Goal: Task Accomplishment & Management: Complete application form

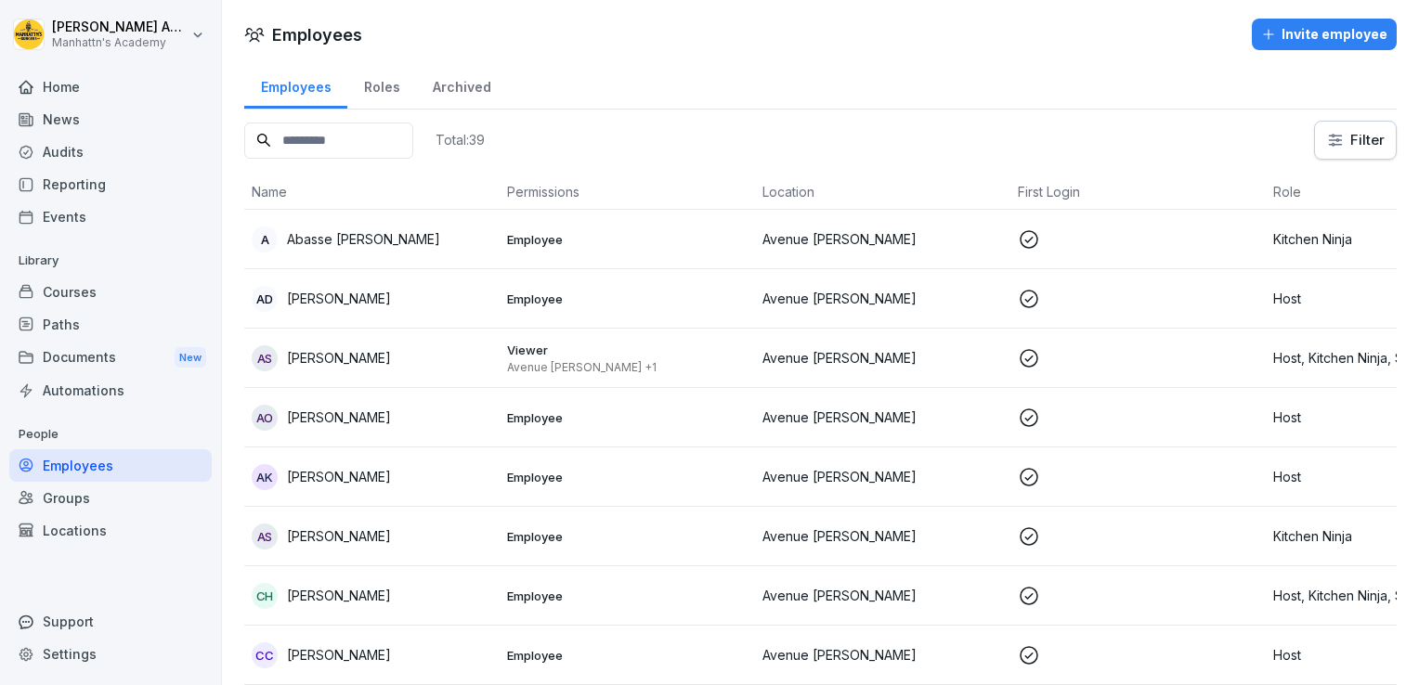
scroll to position [0, 9]
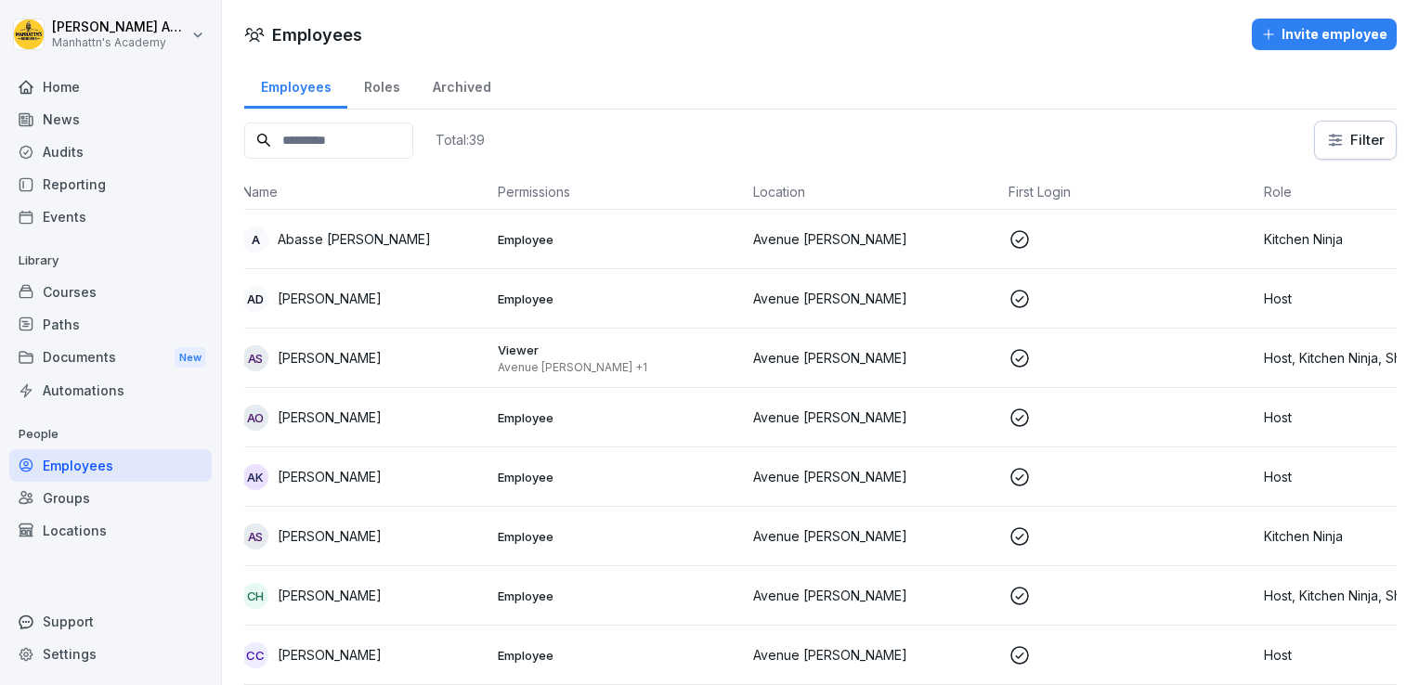
click at [100, 180] on div "Reporting" at bounding box center [110, 184] width 202 height 33
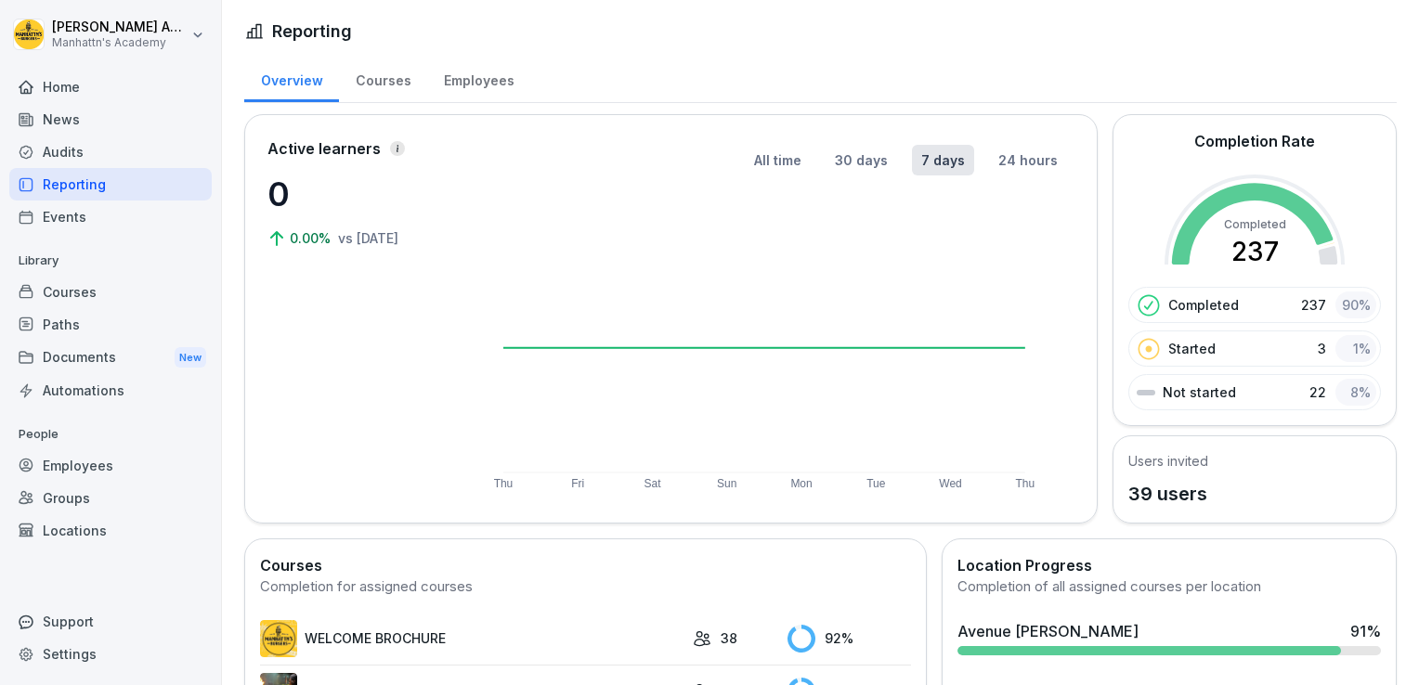
click at [379, 77] on div "Courses" at bounding box center [383, 78] width 88 height 47
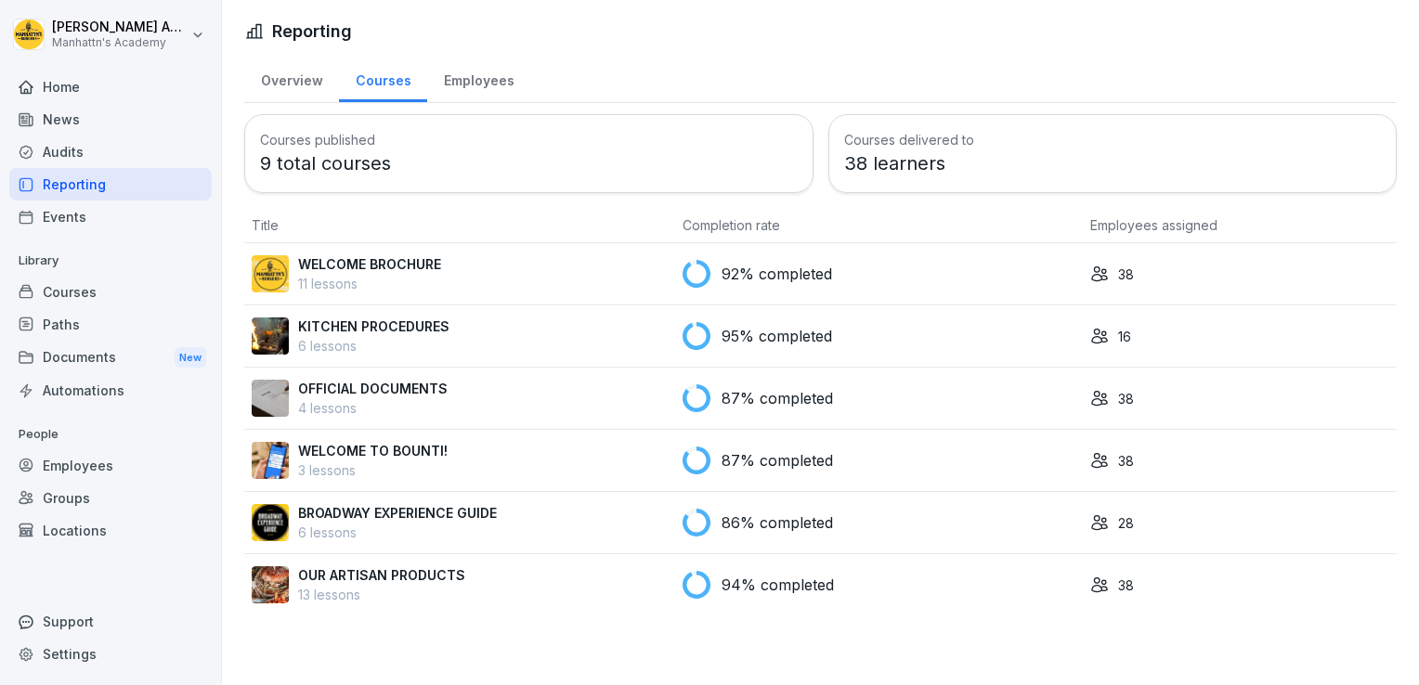
click at [1122, 274] on p "38" at bounding box center [1126, 275] width 16 height 20
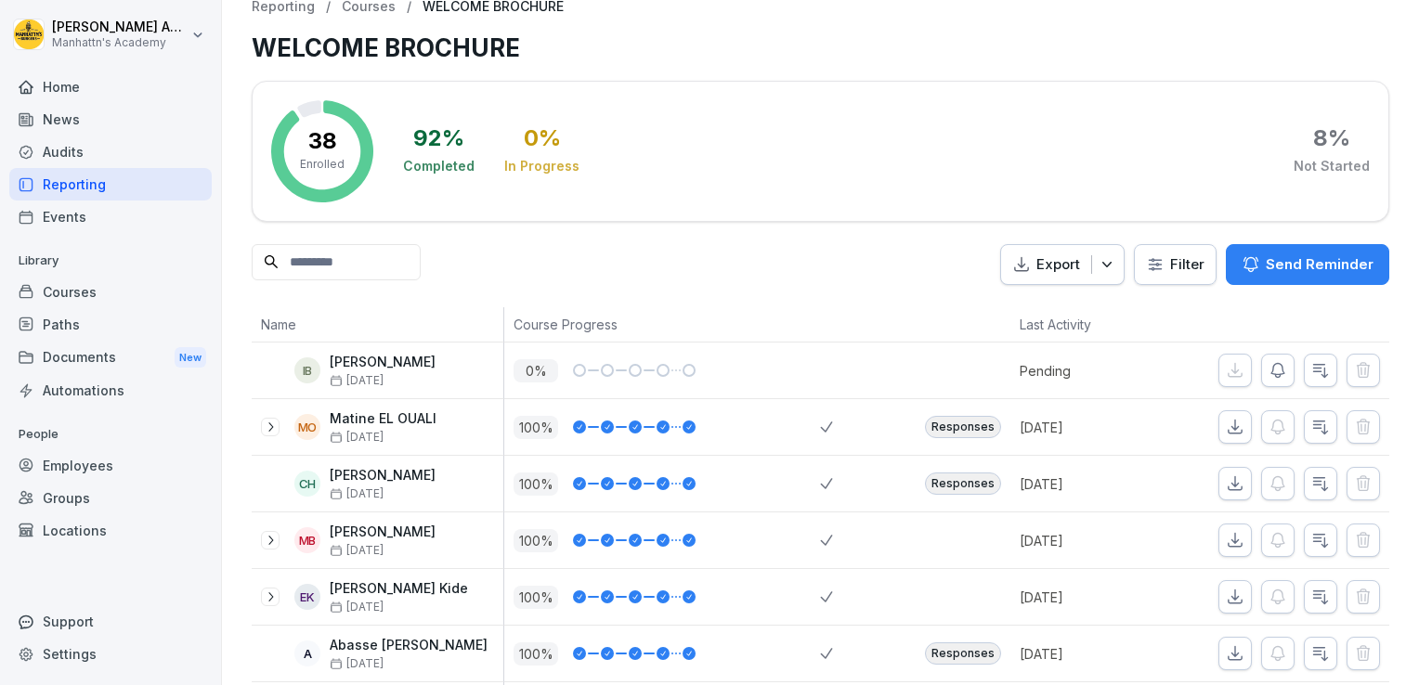
scroll to position [10, 0]
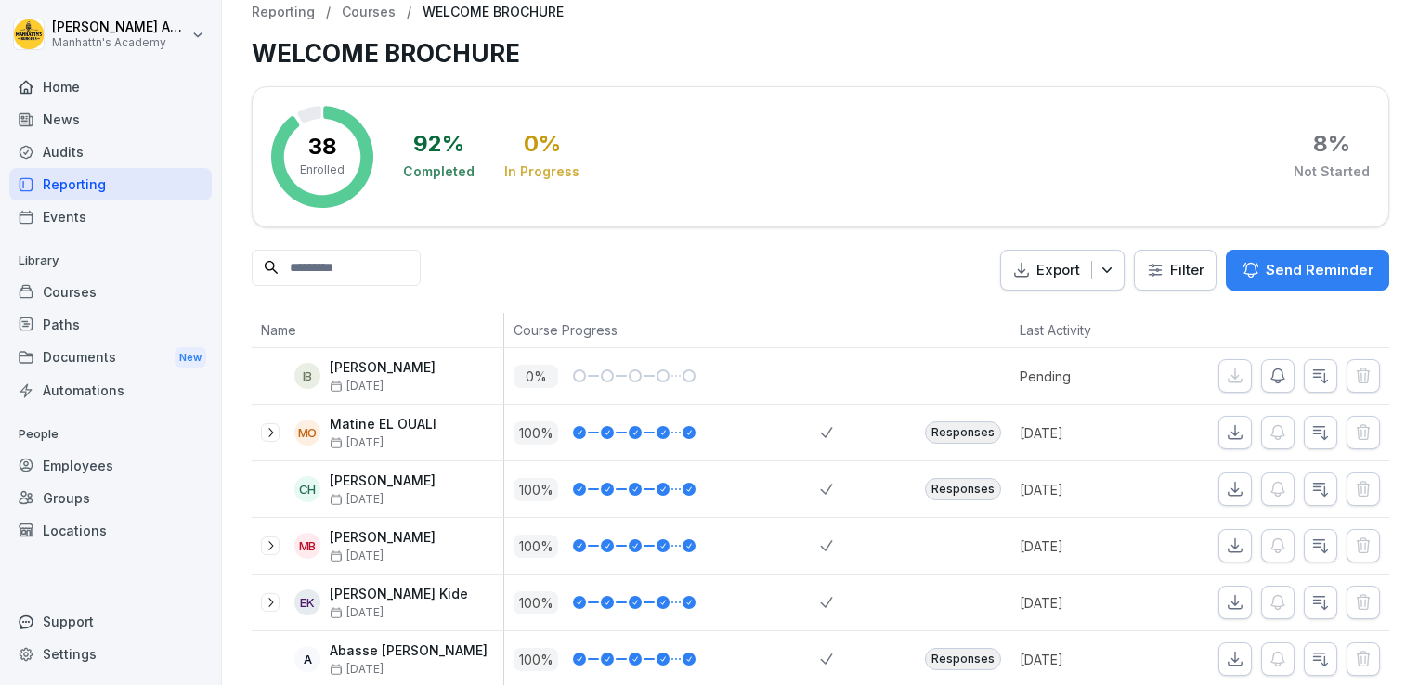
click at [52, 78] on div "Home" at bounding box center [110, 87] width 202 height 33
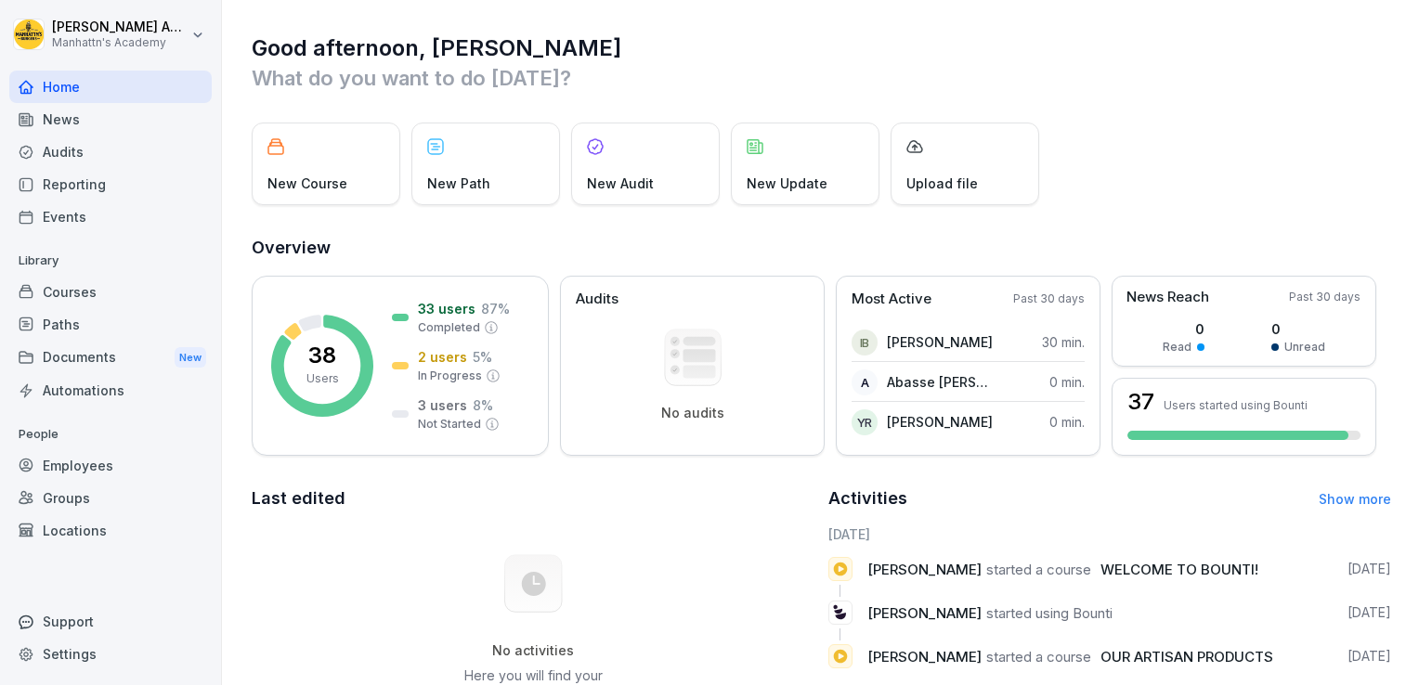
click at [79, 176] on div "Reporting" at bounding box center [110, 184] width 202 height 33
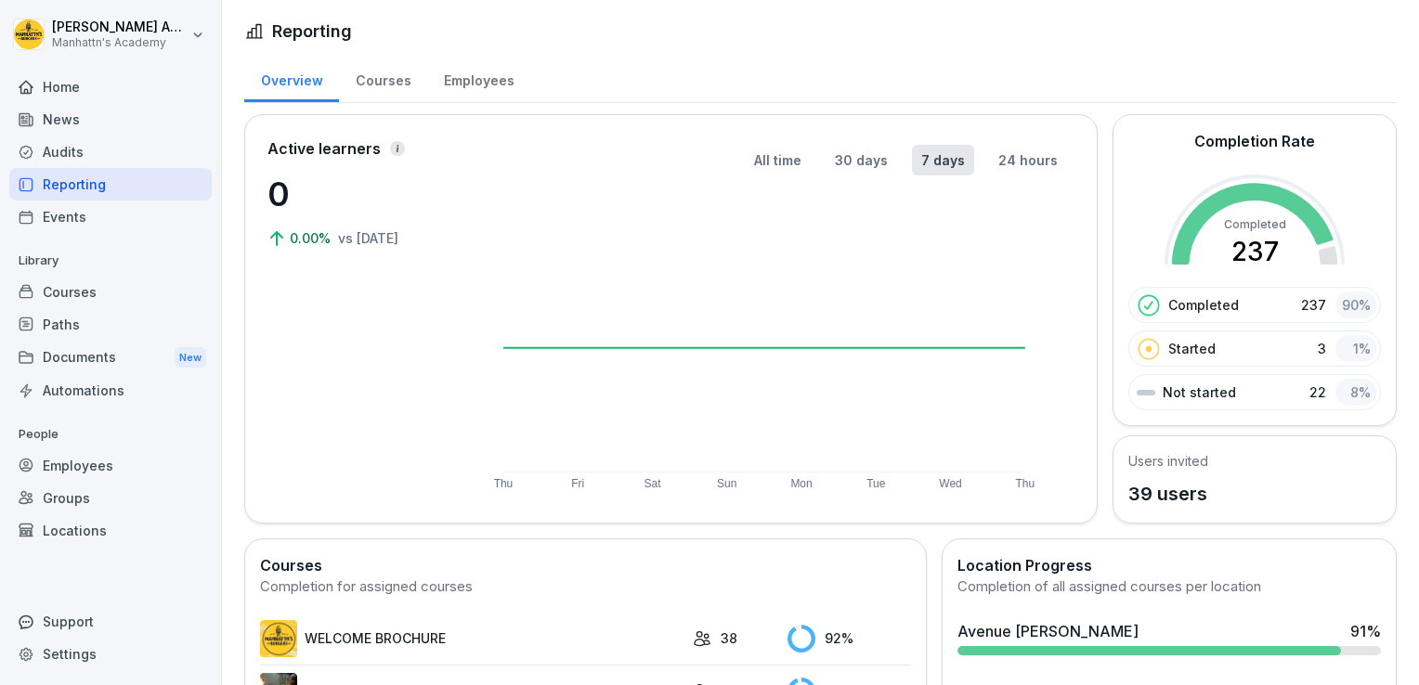
click at [393, 98] on div "Courses" at bounding box center [383, 78] width 88 height 47
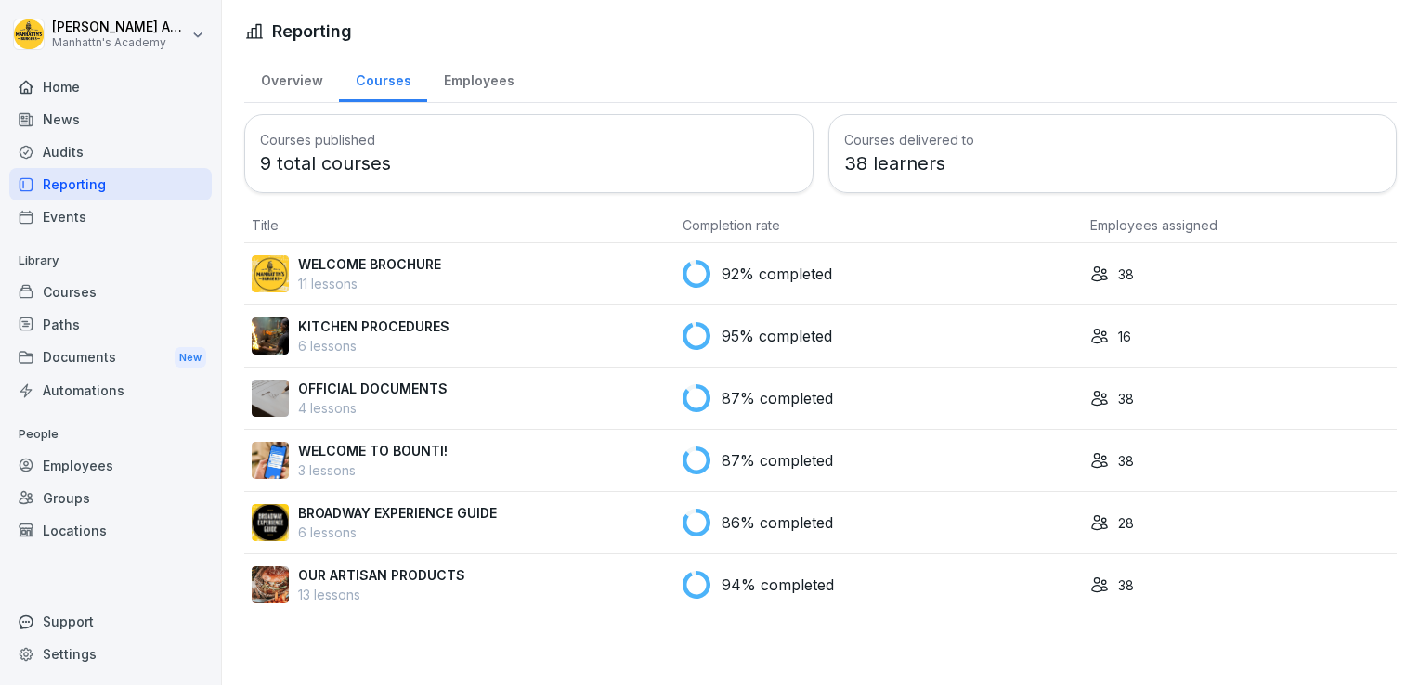
click at [333, 84] on div "Overview" at bounding box center [291, 78] width 95 height 47
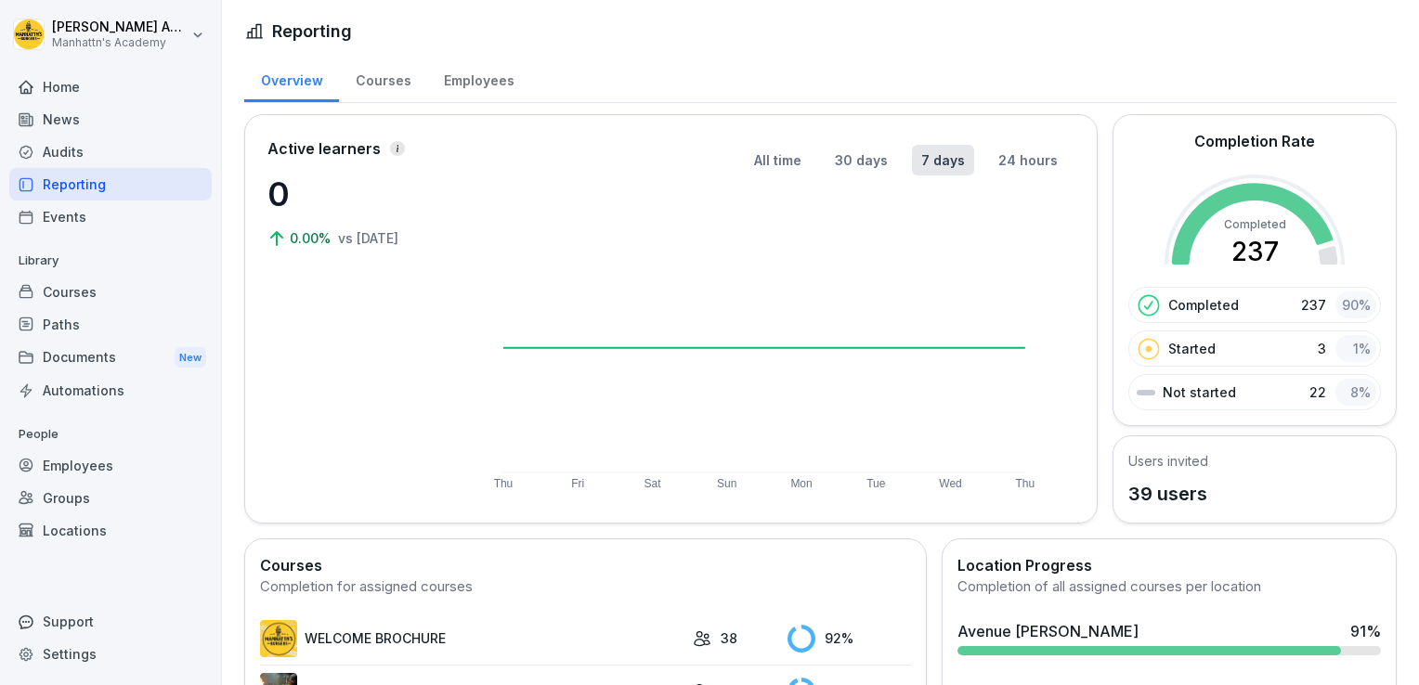
click at [452, 76] on div "Employees" at bounding box center [478, 78] width 103 height 47
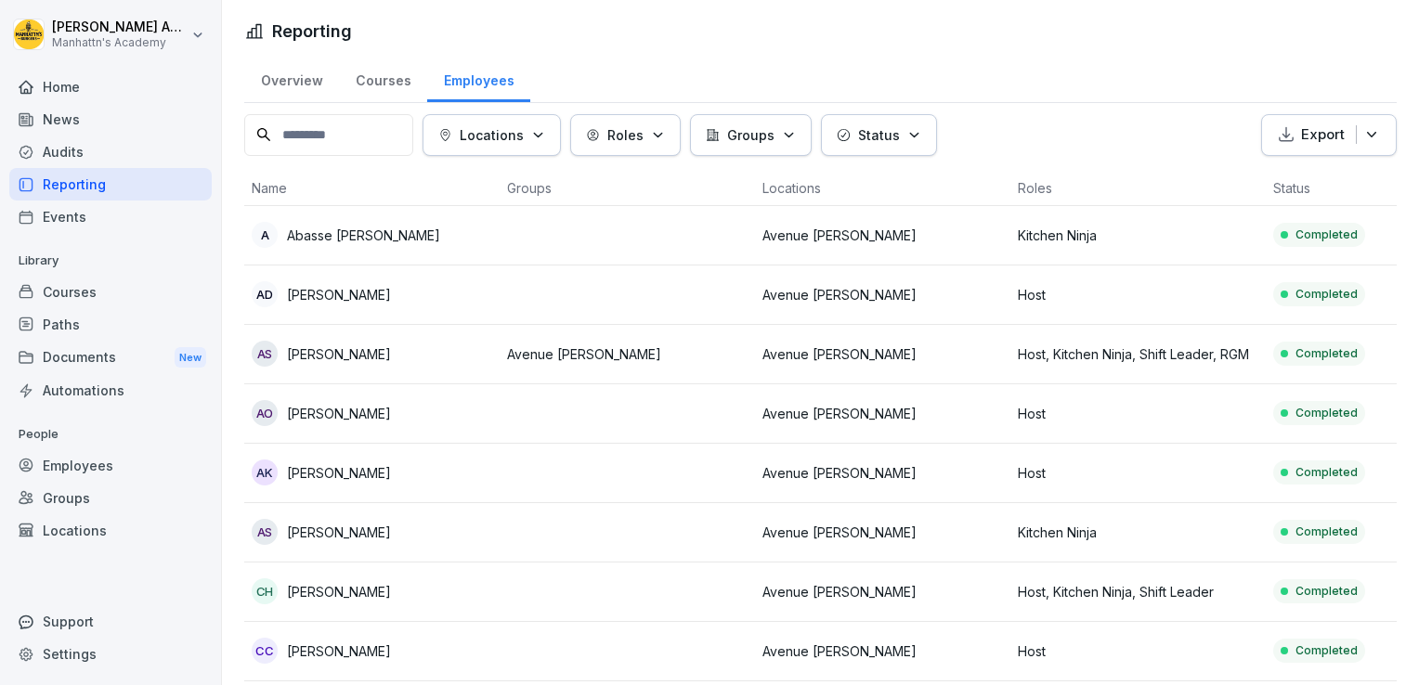
click at [62, 81] on div "Home" at bounding box center [110, 87] width 202 height 33
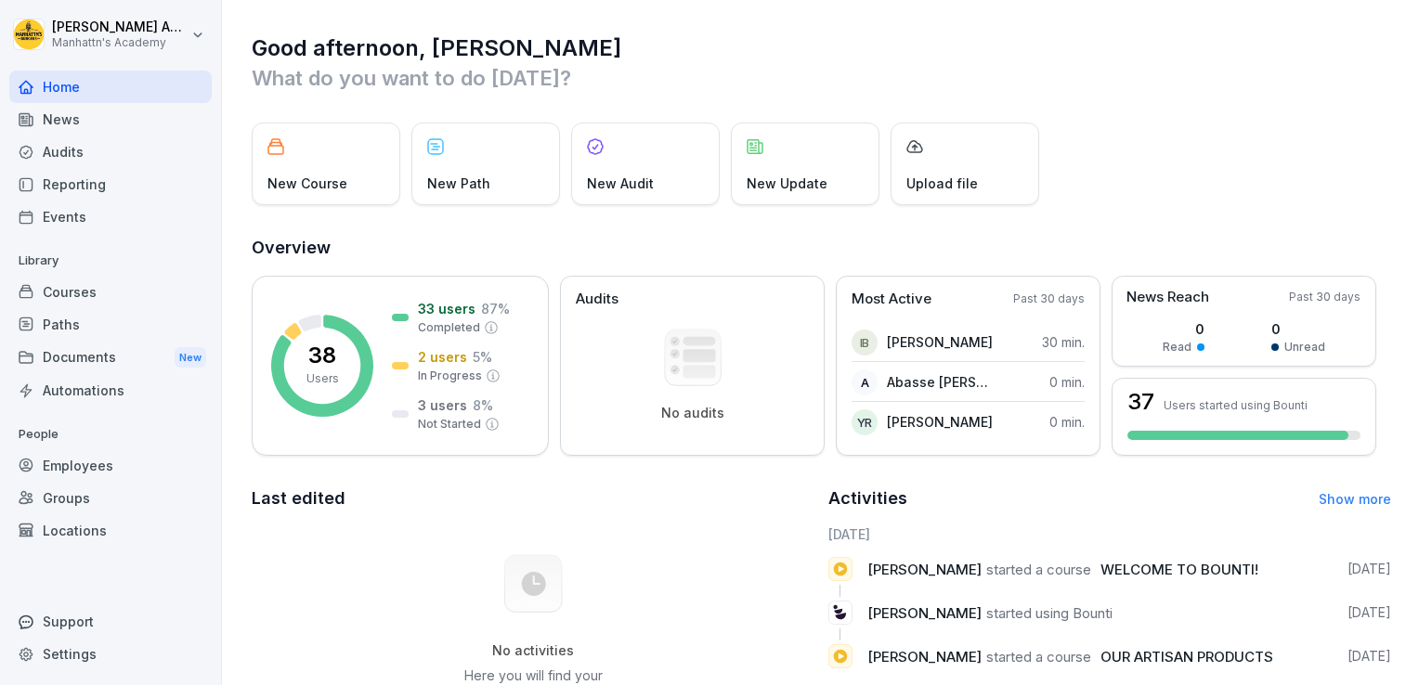
click at [1183, 113] on div "Good afternoon, [PERSON_NAME] What do you want to do [DATE]? New Course New Pat…" at bounding box center [820, 495] width 1197 height 991
click at [92, 183] on div "Reporting" at bounding box center [110, 184] width 202 height 33
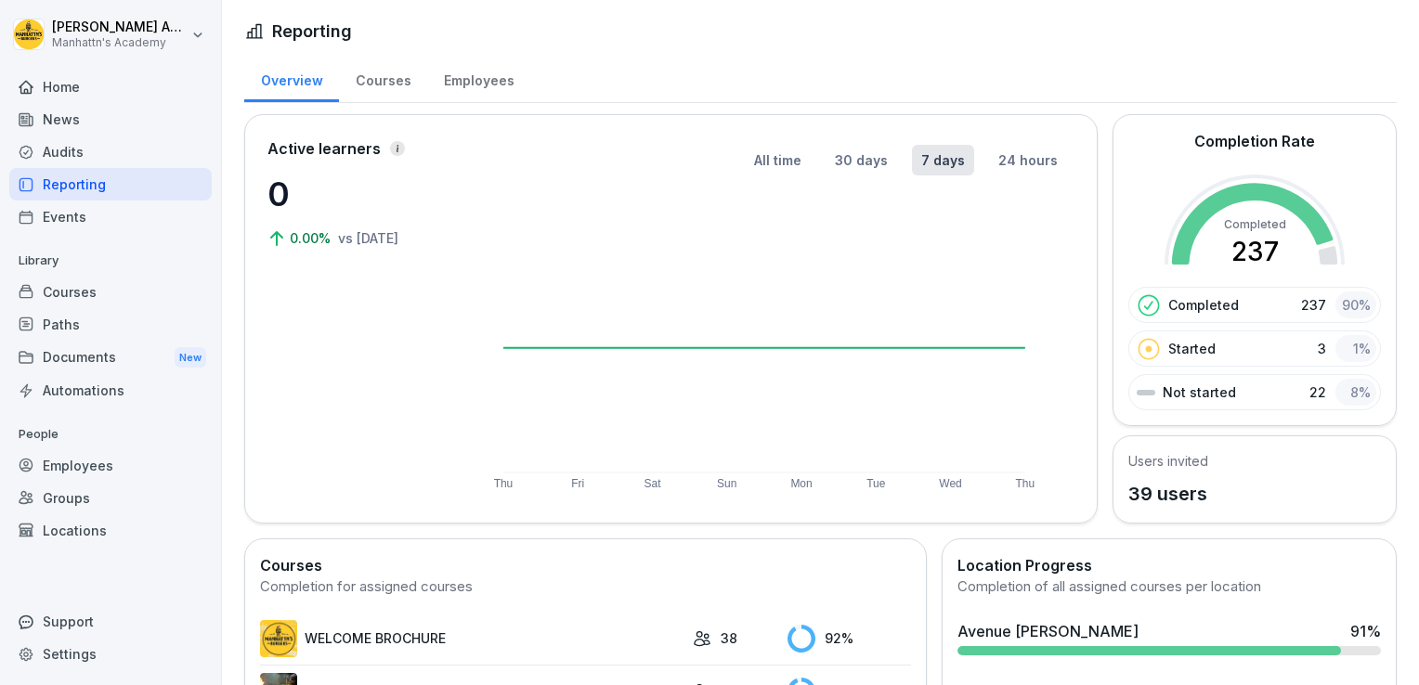
click at [85, 462] on div "Employees" at bounding box center [110, 465] width 202 height 33
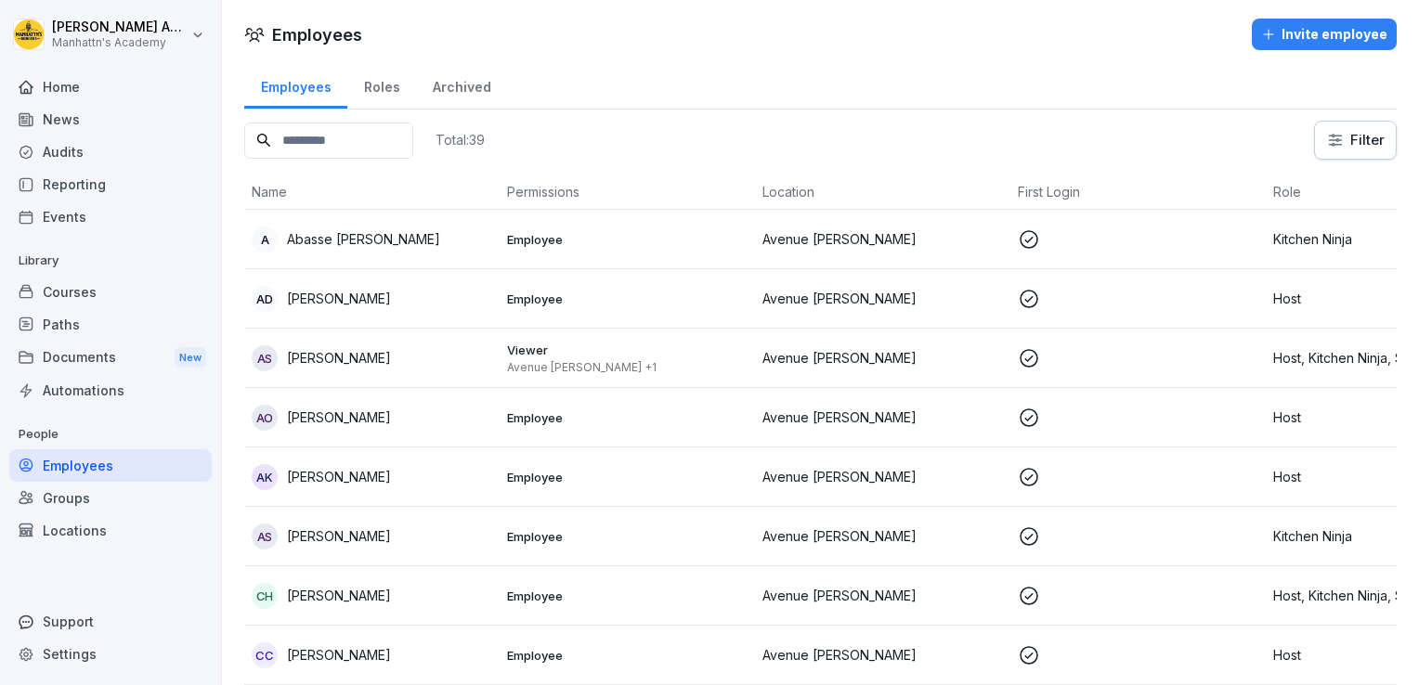
click at [1323, 39] on div "Invite employee" at bounding box center [1324, 34] width 126 height 20
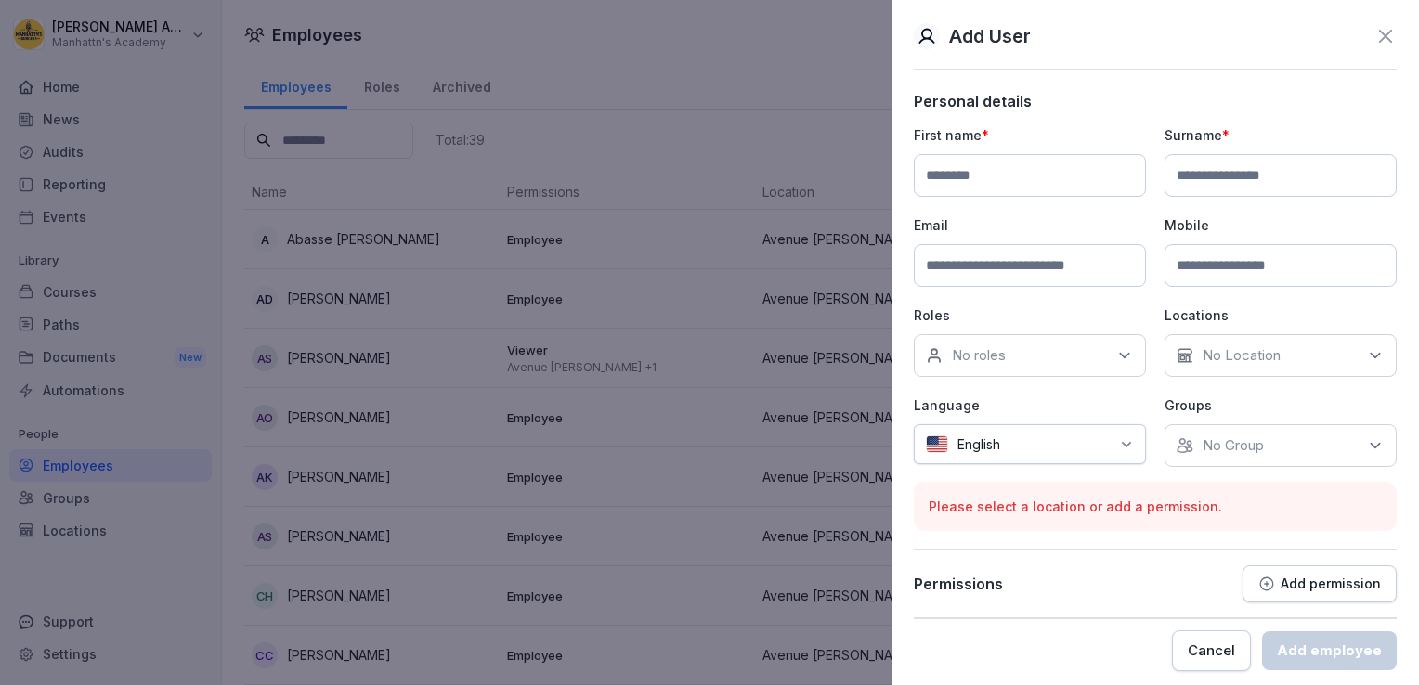
click at [995, 188] on input at bounding box center [1030, 175] width 232 height 43
type input "**********"
click at [965, 266] on input at bounding box center [1030, 265] width 232 height 43
click at [1249, 184] on input at bounding box center [1280, 175] width 232 height 43
type input "*******"
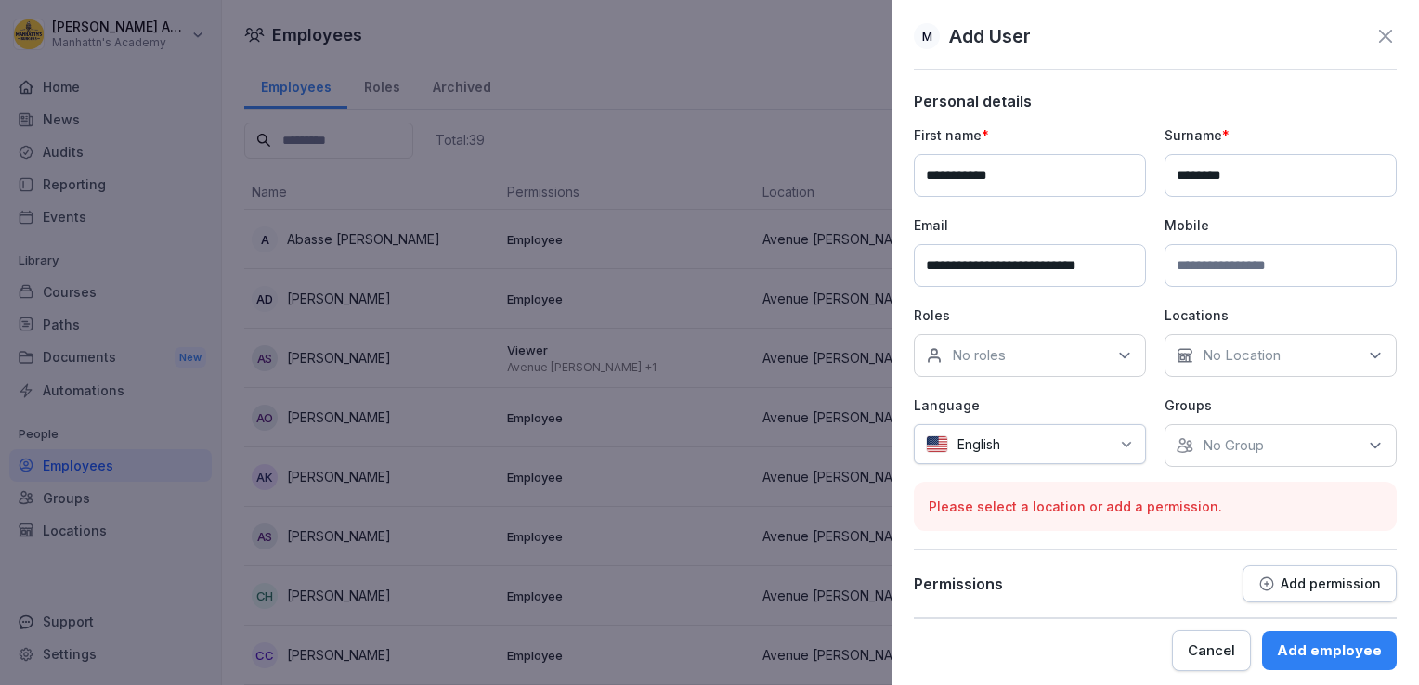
type input "**********"
click at [1035, 359] on div "No roles" at bounding box center [1030, 355] width 232 height 43
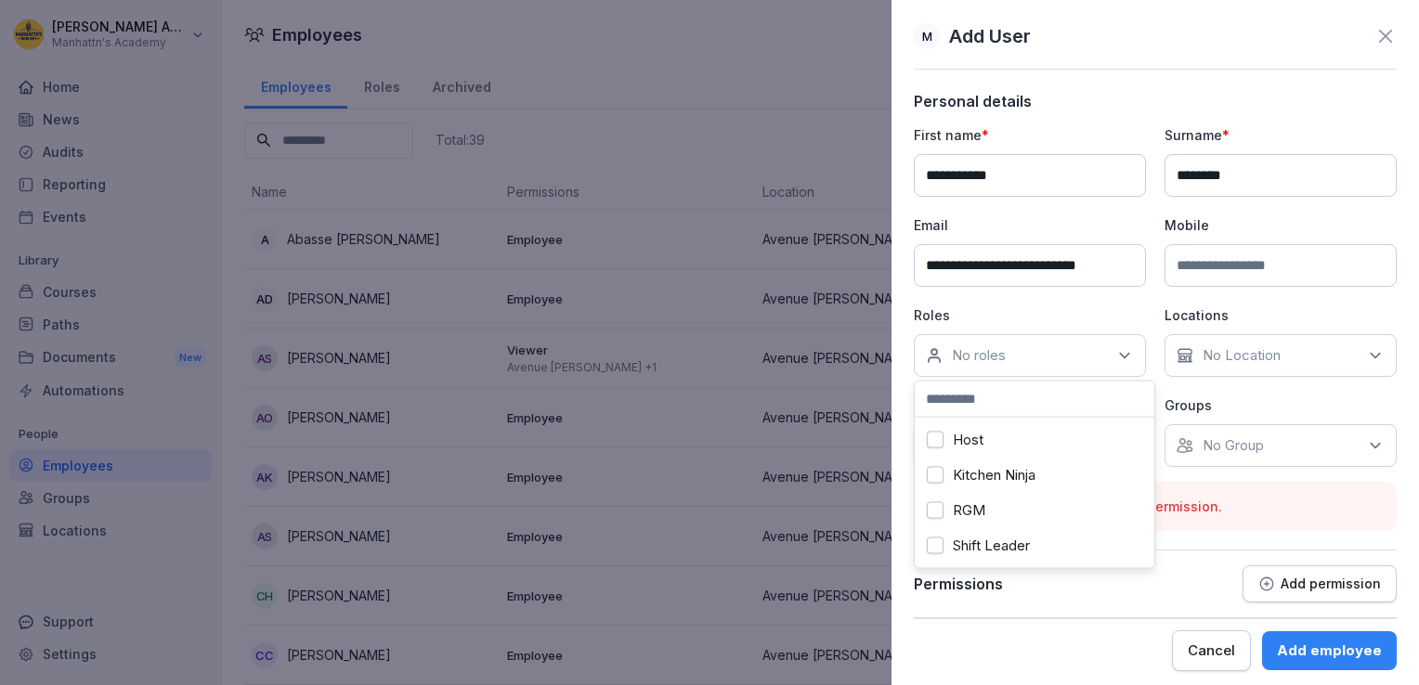
click at [985, 437] on div "Host" at bounding box center [1034, 440] width 230 height 35
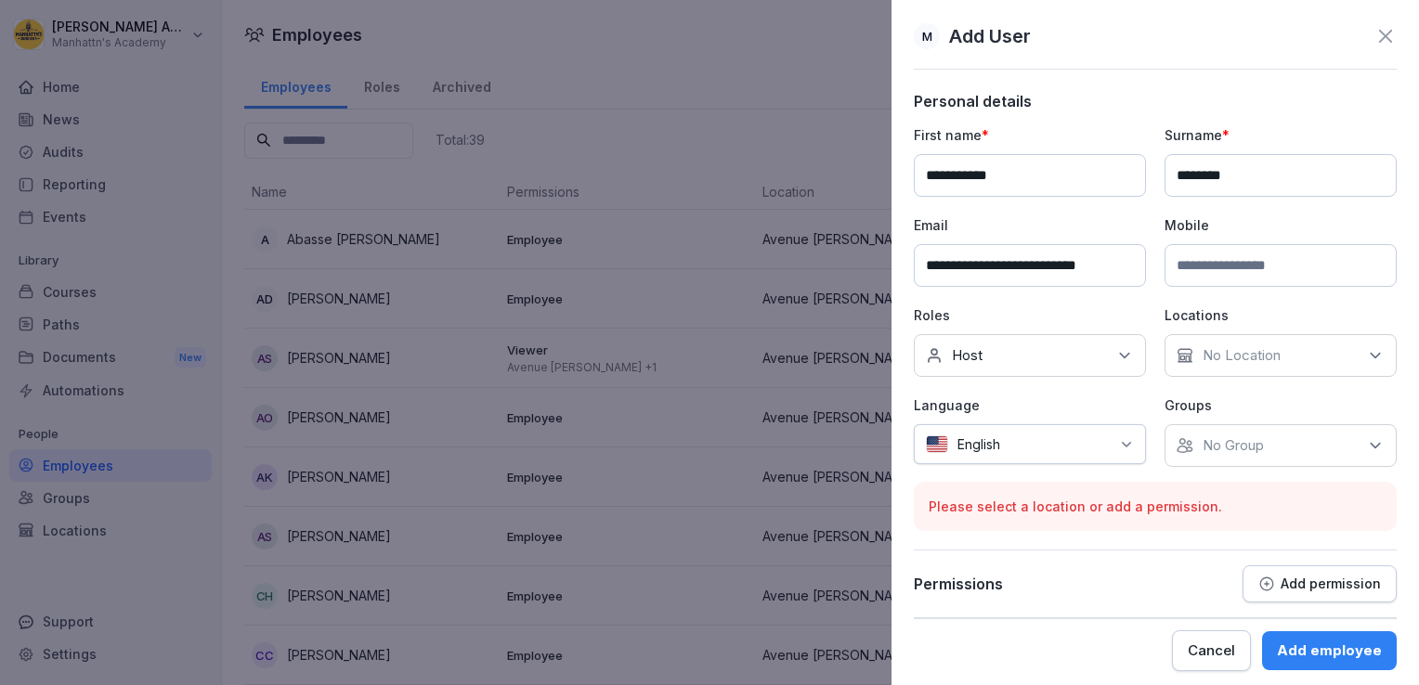
click at [1259, 361] on p "No Location" at bounding box center [1242, 355] width 78 height 19
click at [1229, 434] on label "Avenue [PERSON_NAME]" at bounding box center [1279, 440] width 166 height 17
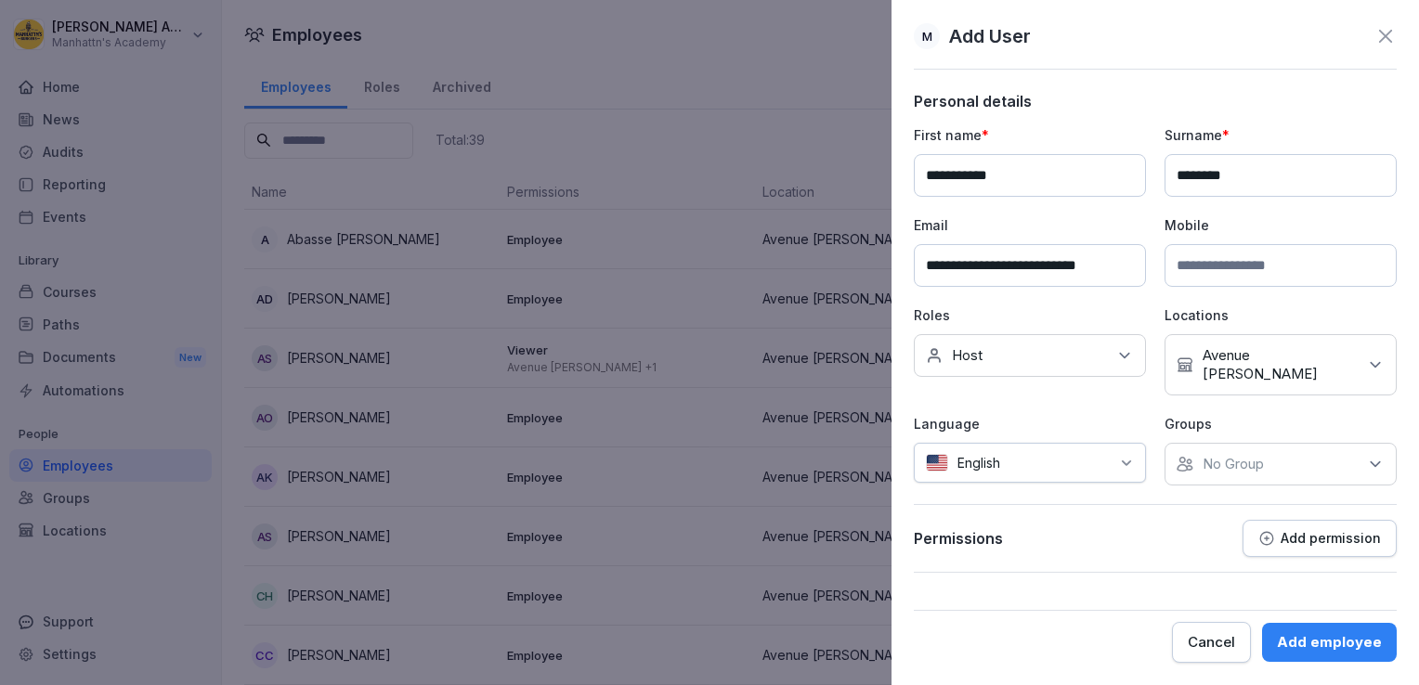
click at [1111, 449] on div "English" at bounding box center [1030, 463] width 232 height 40
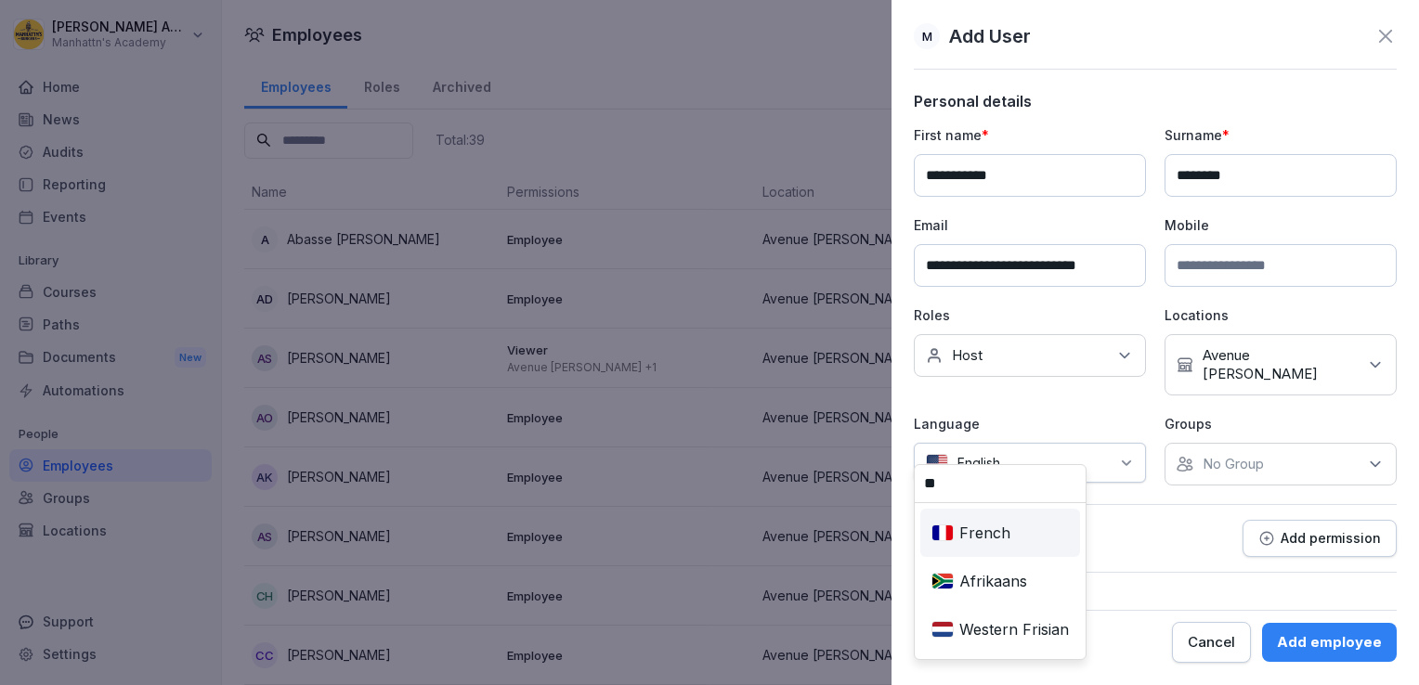
type input "**"
click at [1061, 537] on div "French" at bounding box center [1000, 533] width 152 height 41
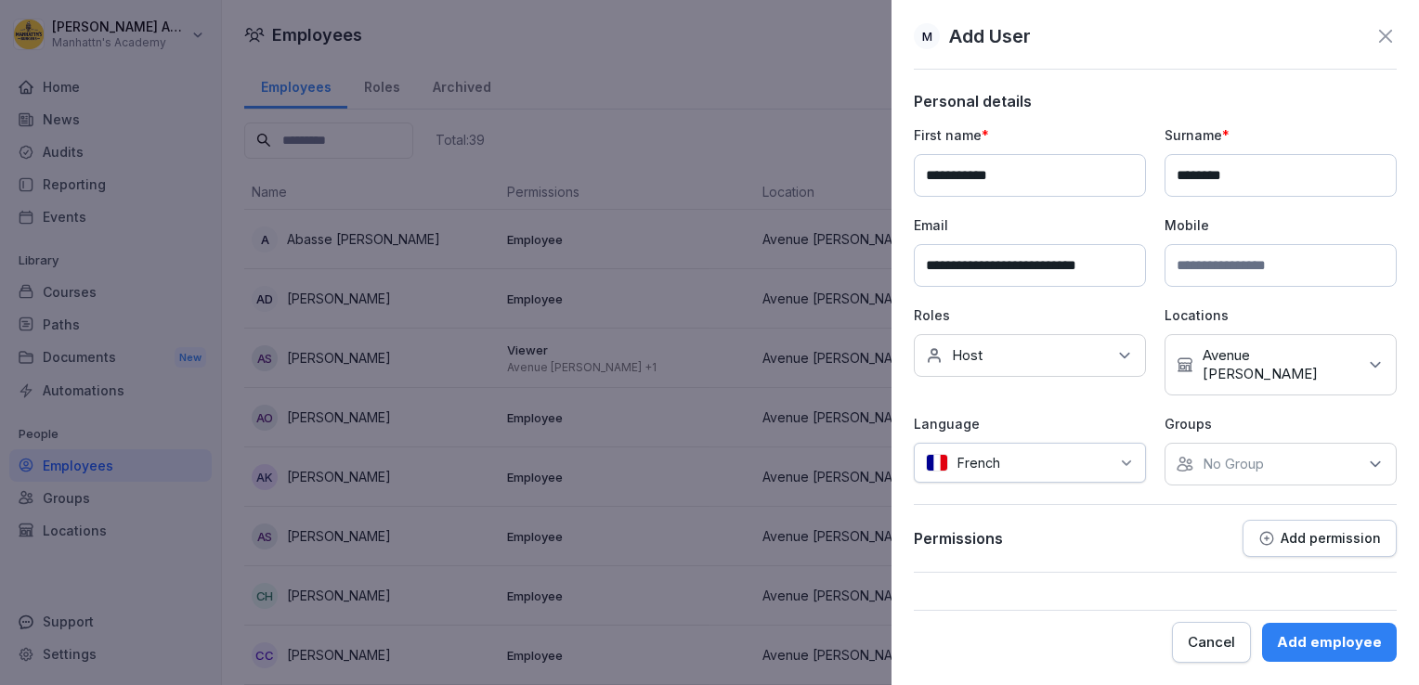
click at [1244, 455] on div "No Group" at bounding box center [1280, 464] width 232 height 43
click at [1221, 524] on label "Avenue [PERSON_NAME]" at bounding box center [1286, 529] width 166 height 17
click at [1321, 641] on div "Add employee" at bounding box center [1329, 642] width 105 height 20
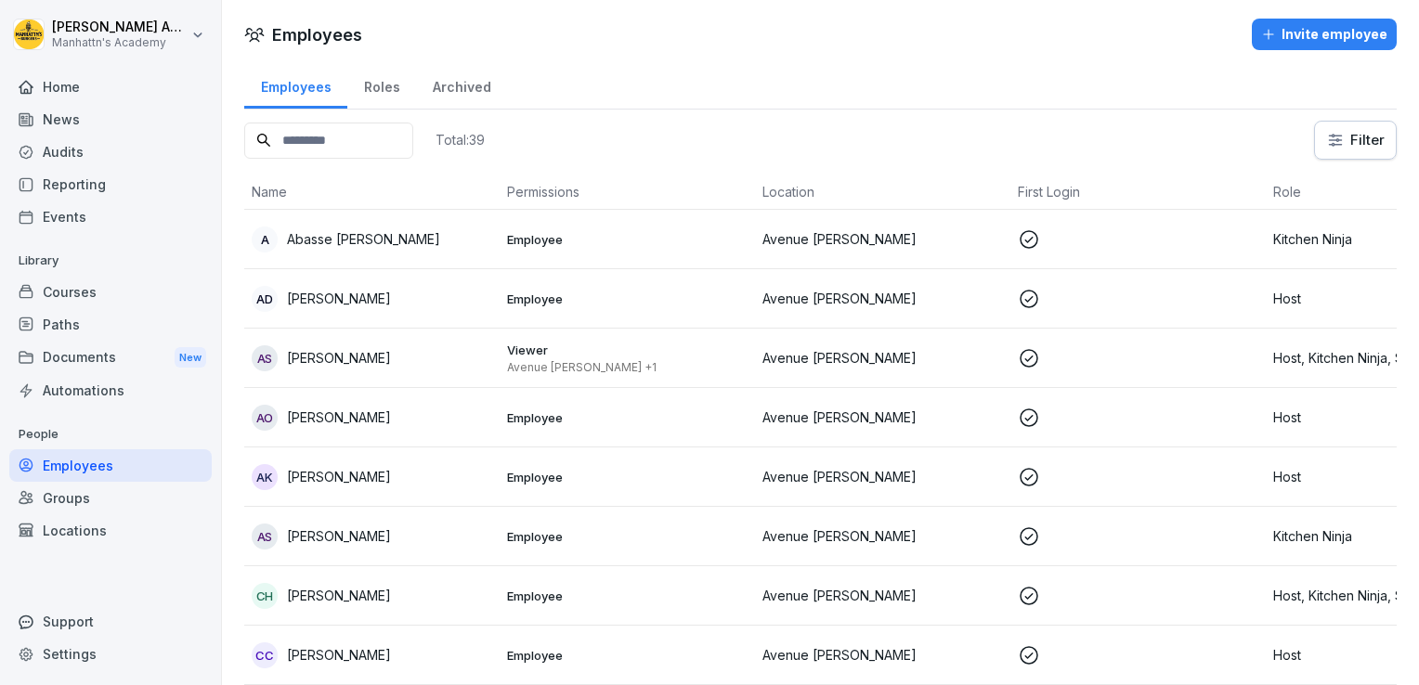
click at [332, 135] on input at bounding box center [328, 141] width 169 height 36
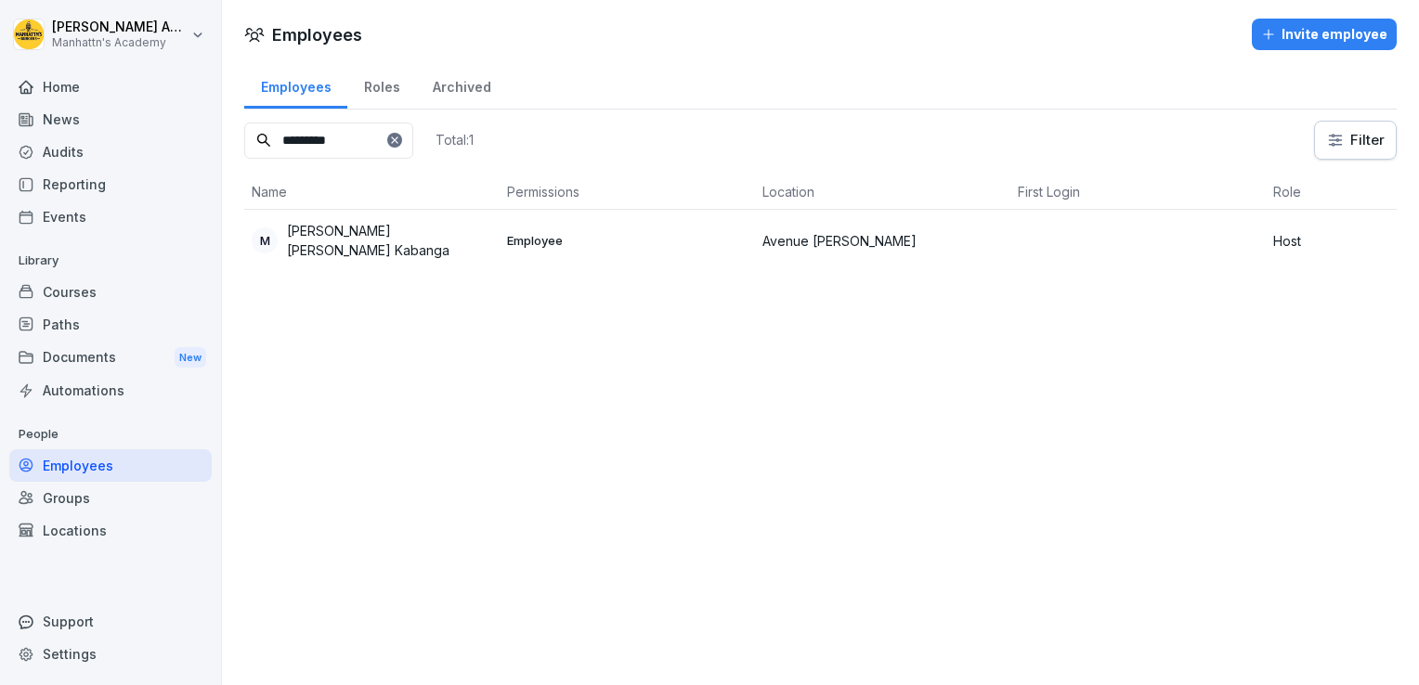
type input "*********"
click at [368, 246] on p "[PERSON_NAME] [PERSON_NAME] Kabanga" at bounding box center [389, 240] width 205 height 39
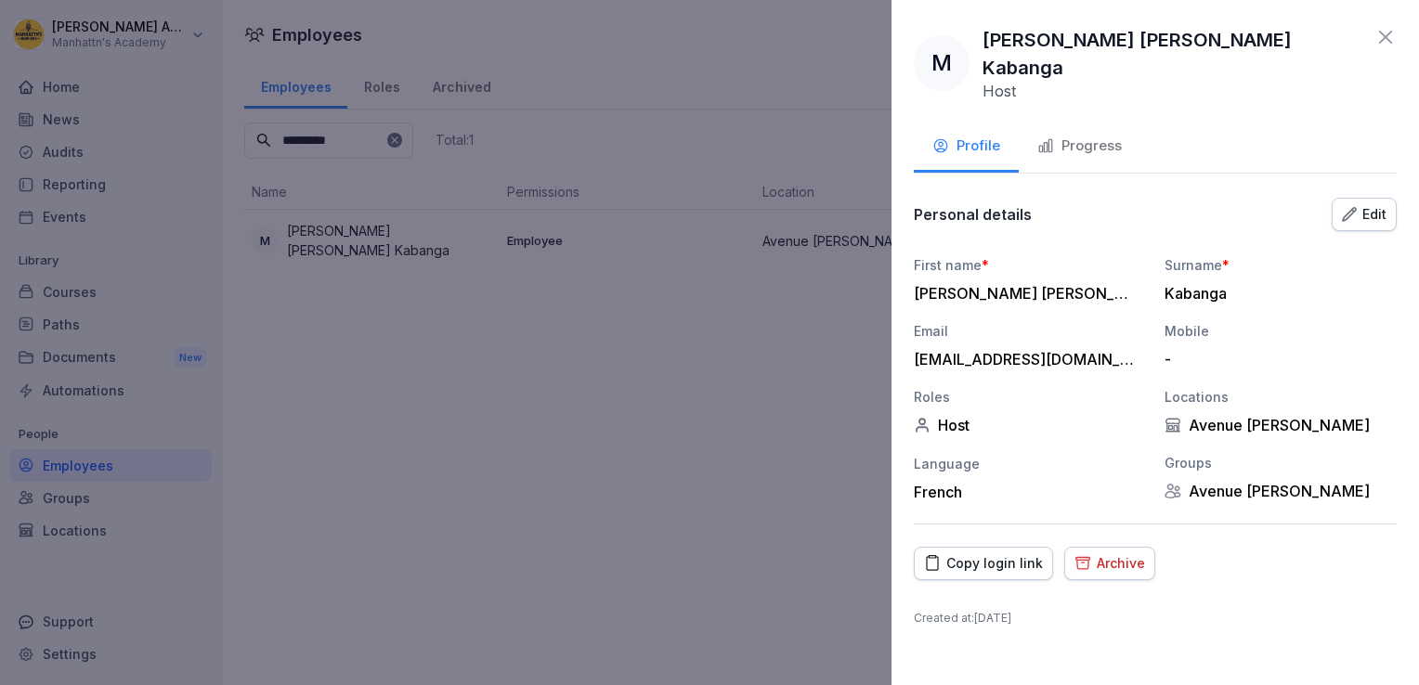
click at [1005, 553] on div "Copy login link" at bounding box center [983, 563] width 119 height 20
click at [973, 553] on div "Copy login link" at bounding box center [983, 563] width 119 height 20
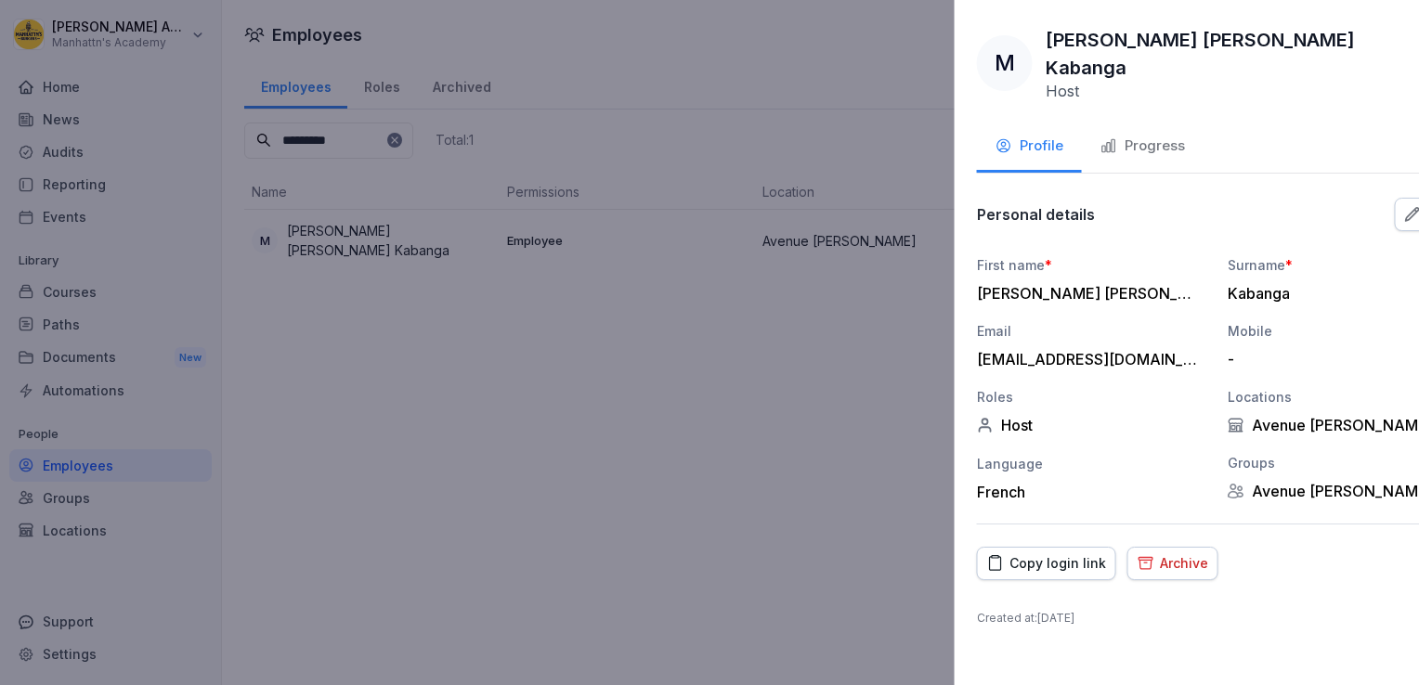
click at [495, 340] on div at bounding box center [709, 342] width 1419 height 685
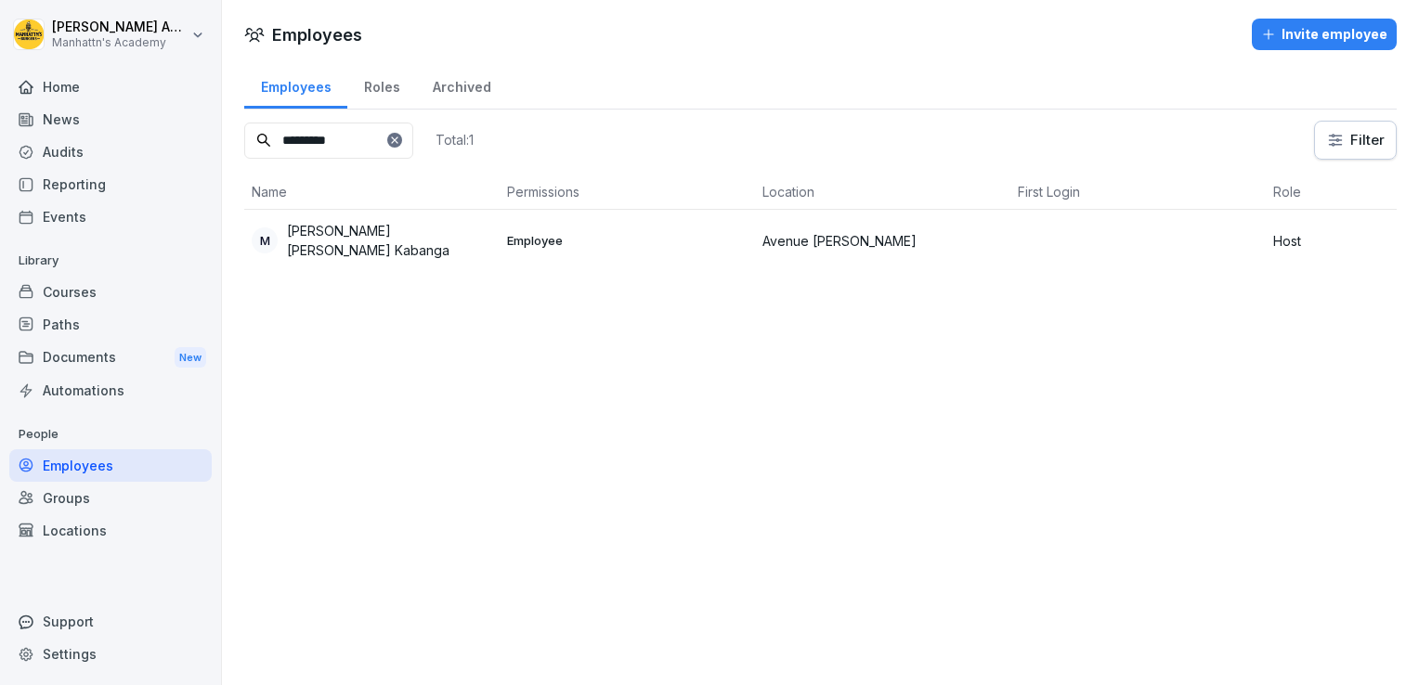
click at [45, 89] on div "Home" at bounding box center [110, 87] width 202 height 33
